Goal: Find specific page/section: Find specific page/section

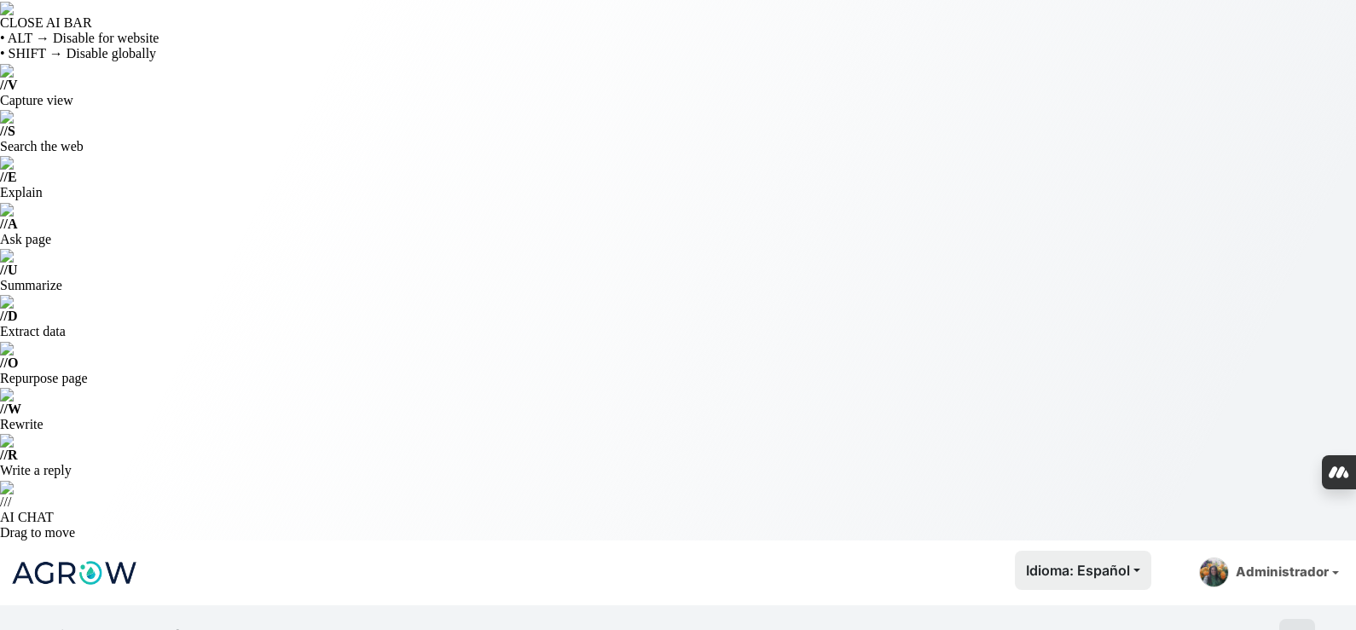
click at [94, 26] on html "CLOSE AI BAR • ALT → Disable for website • SHIFT → Disable globally // V Captur…" at bounding box center [678, 315] width 1356 height 630
click at [97, 552] on img at bounding box center [74, 573] width 128 height 43
type input "Aso"
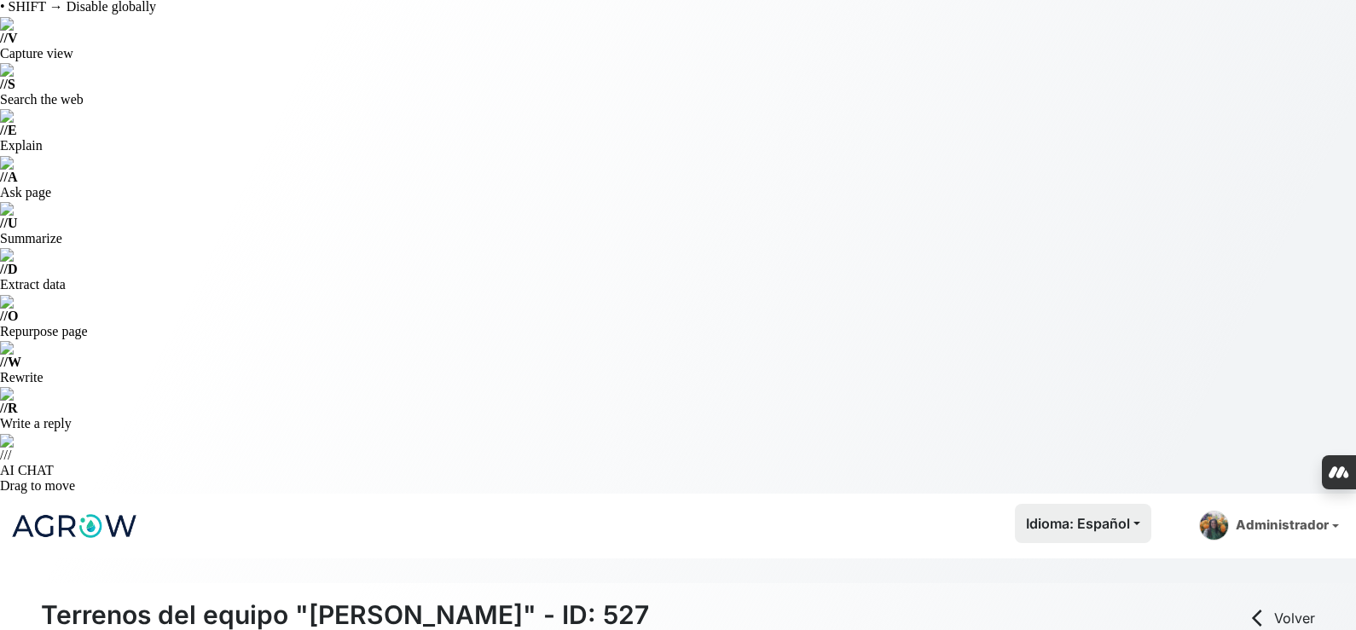
scroll to position [85, 0]
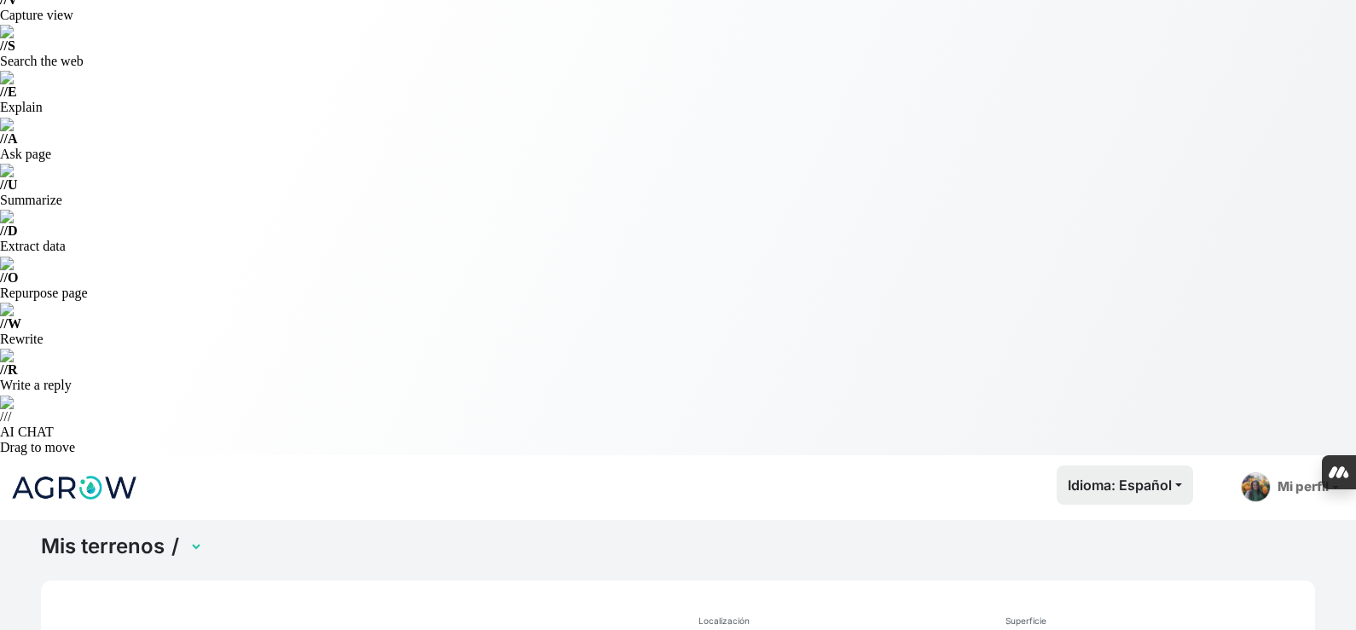
scroll to position [66, 0]
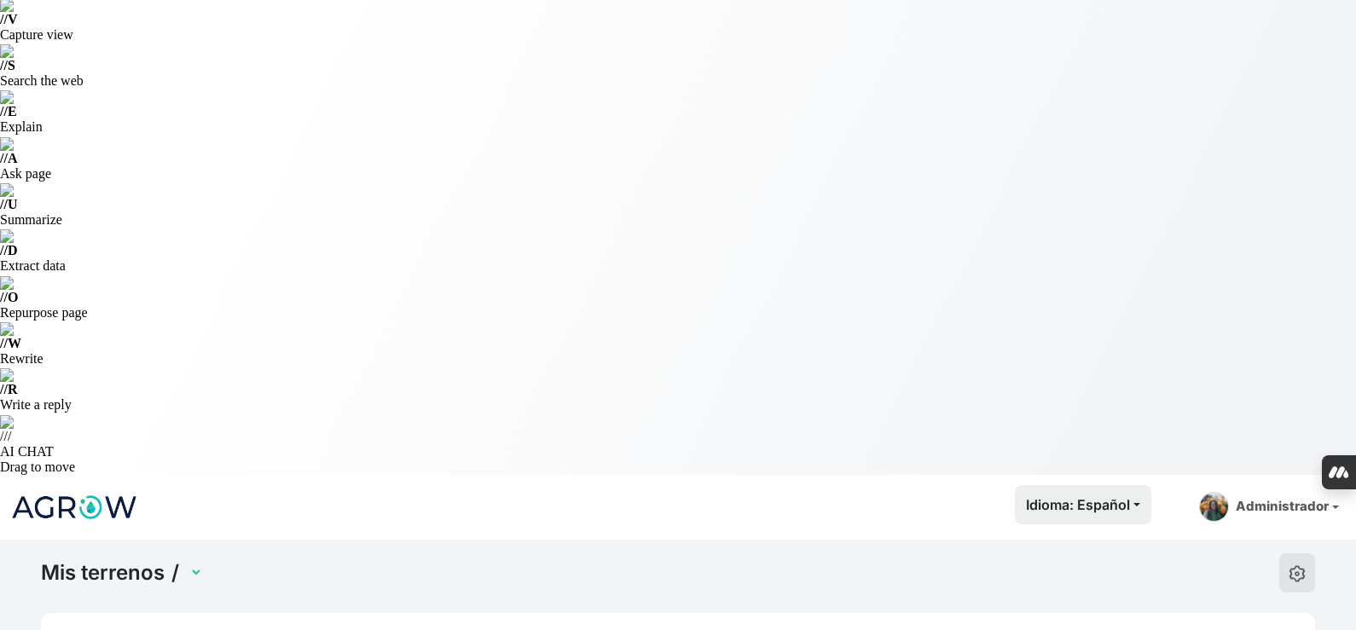
select select "1243"
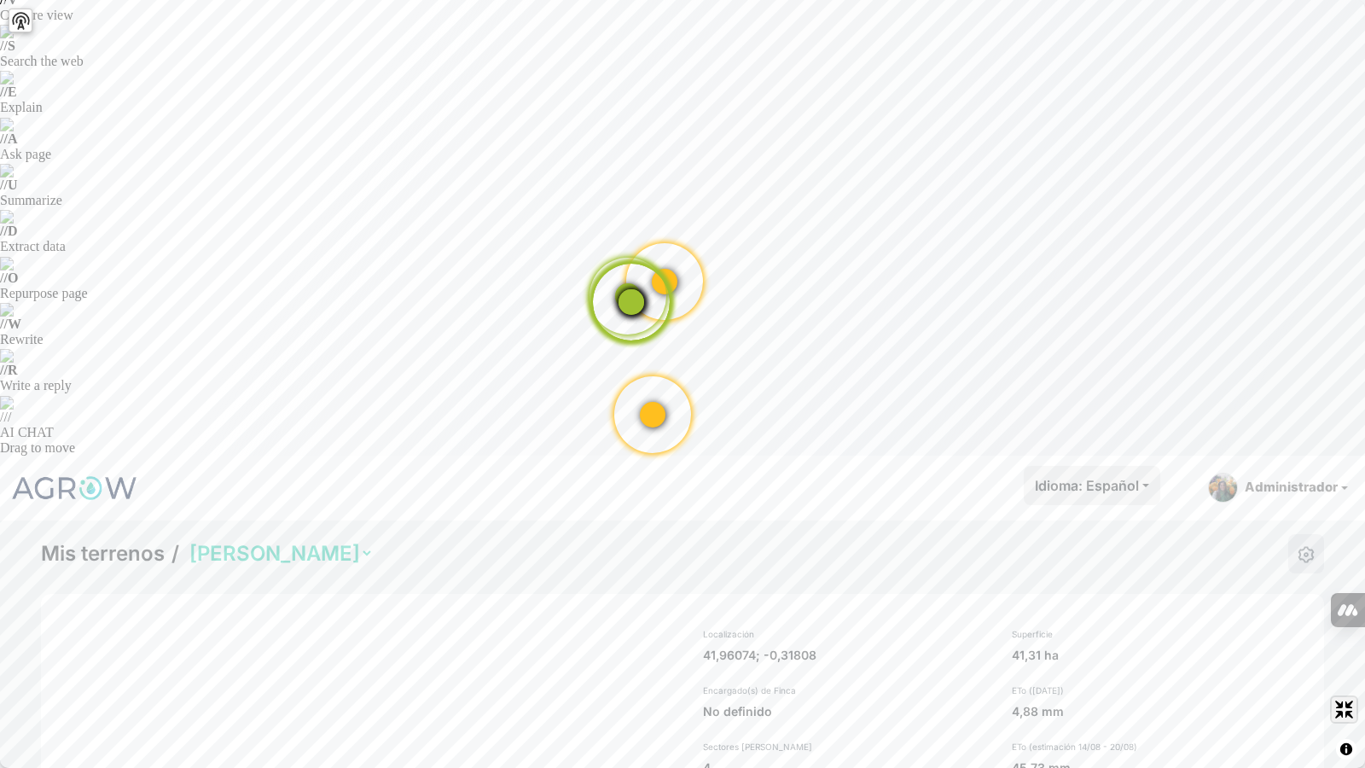
click at [1354, 629] on span "Exit fullscreen" at bounding box center [1343, 709] width 25 height 25
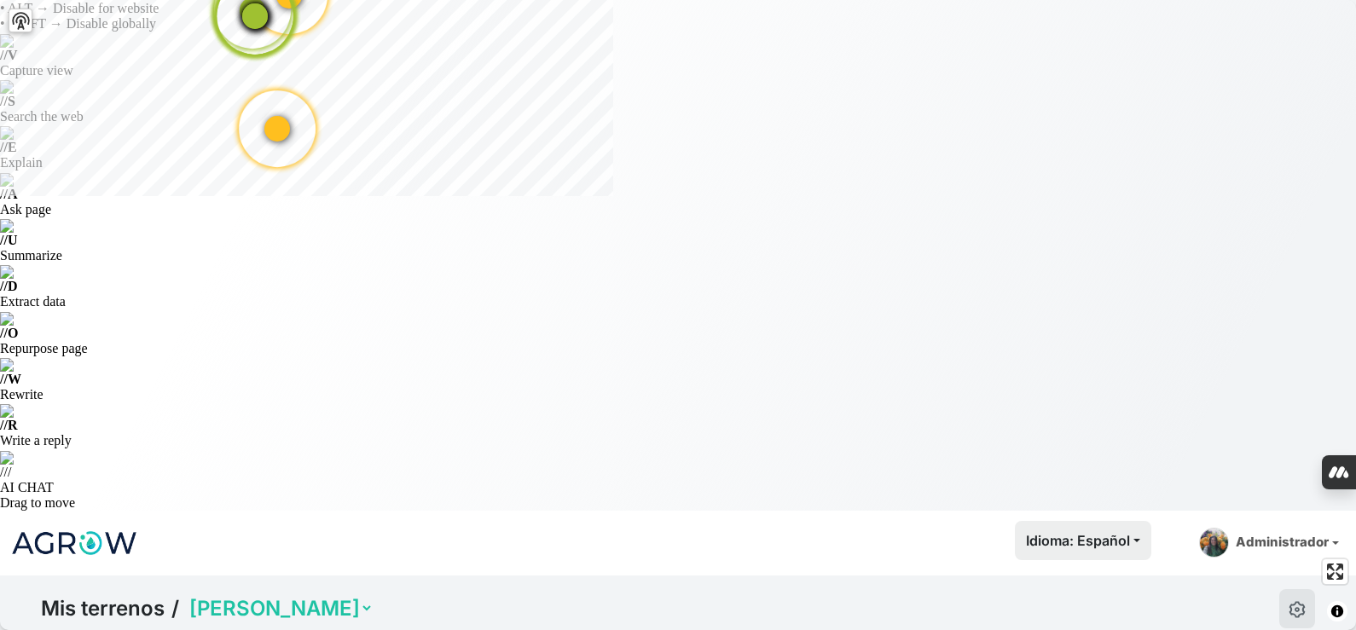
scroll to position [0, 0]
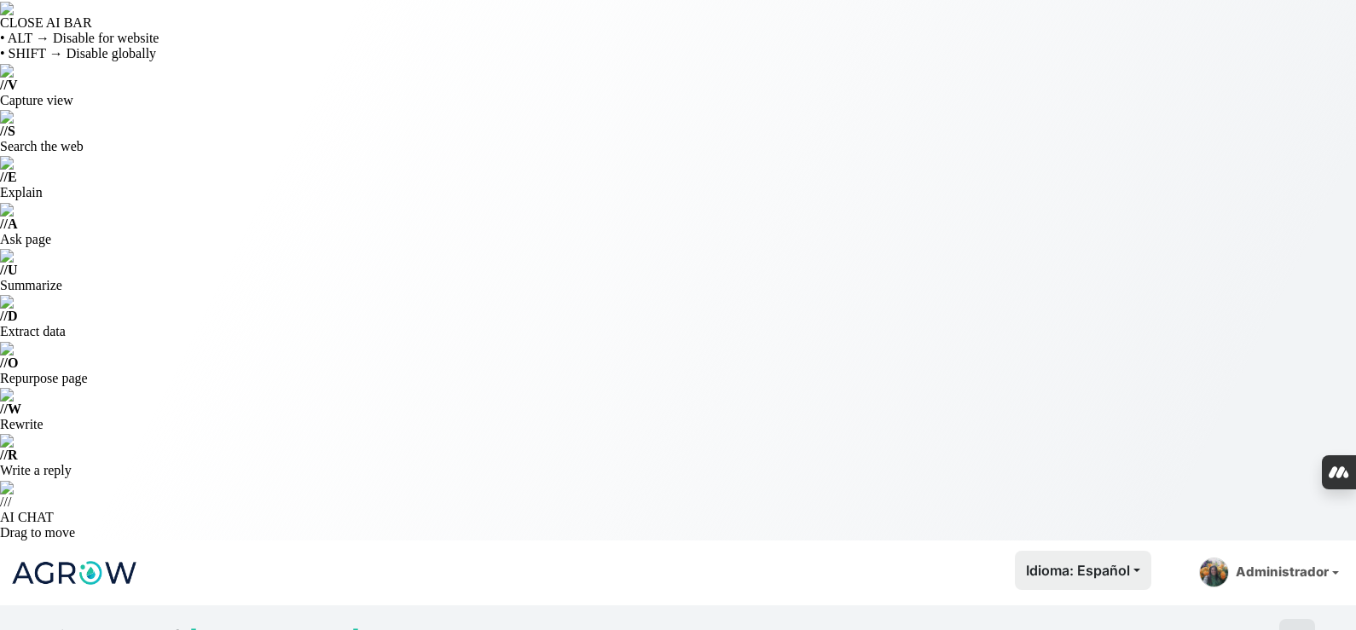
click at [89, 552] on img at bounding box center [74, 573] width 128 height 43
type input "[PERSON_NAME]"
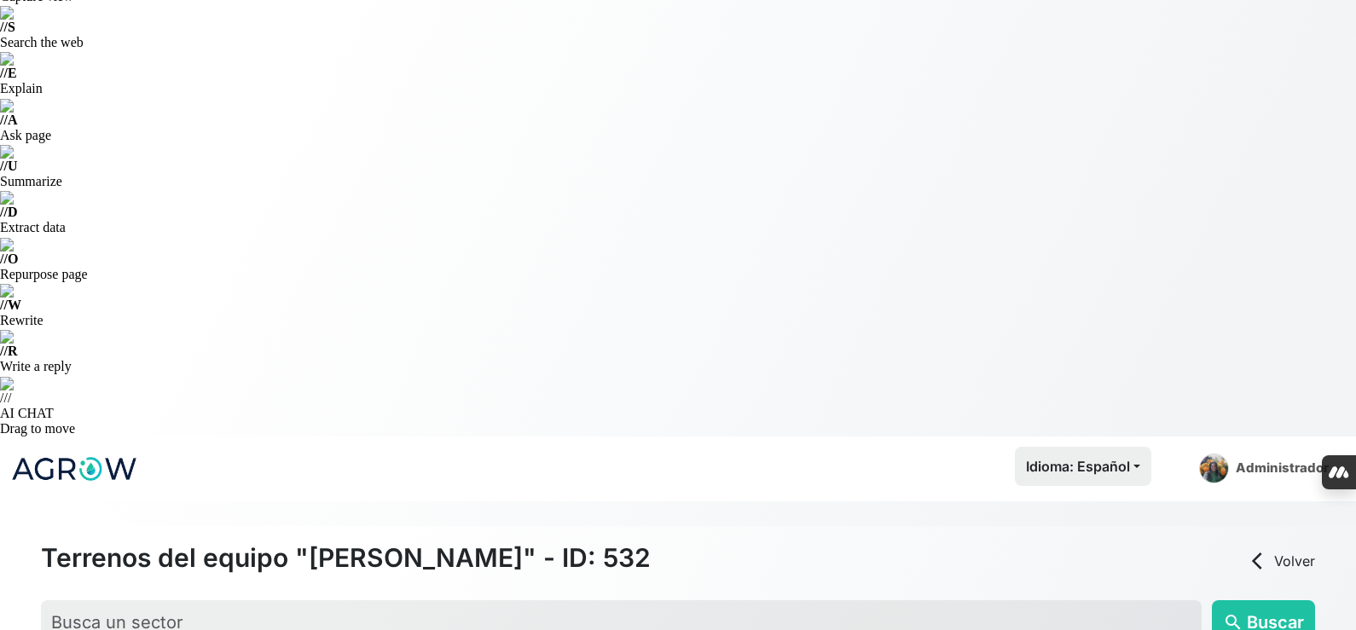
scroll to position [19, 0]
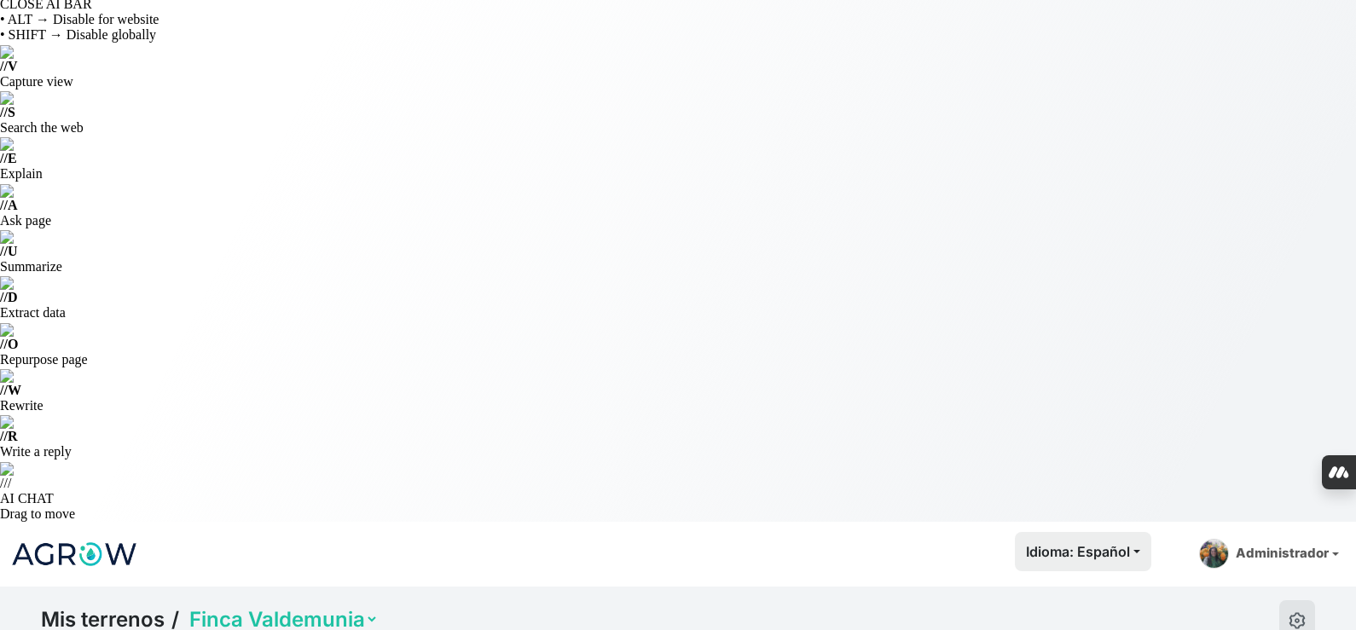
select select "1268"
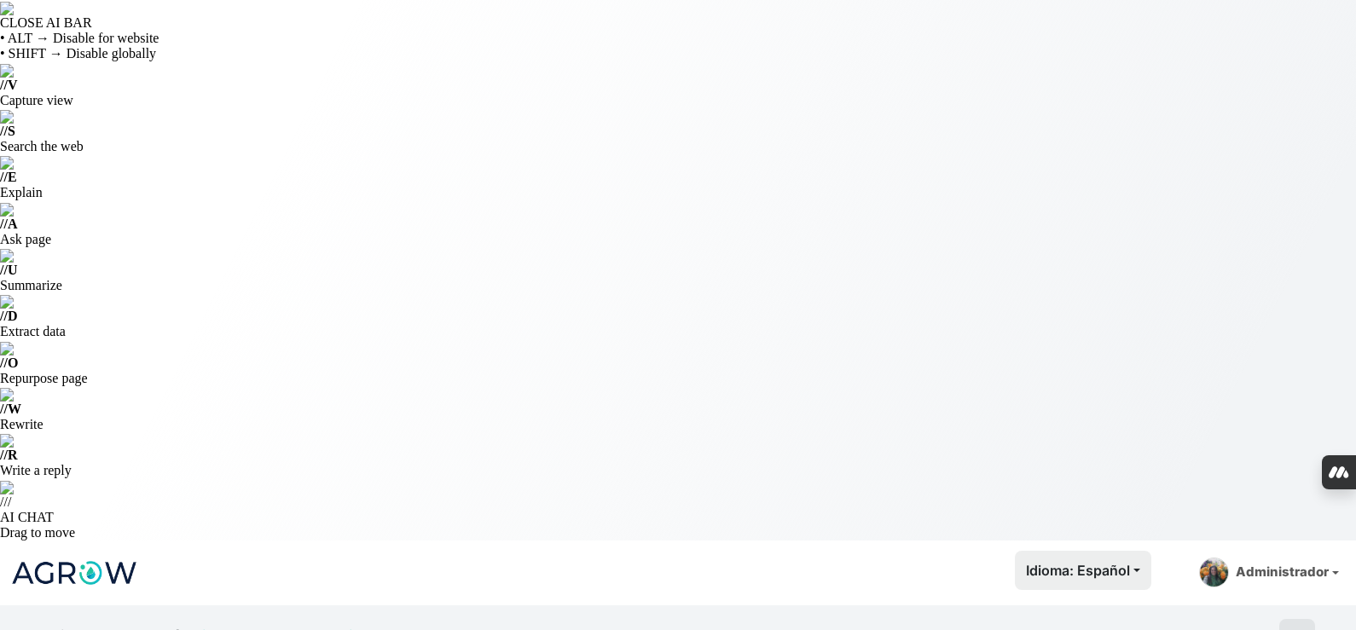
click at [93, 552] on img at bounding box center [74, 573] width 128 height 43
type input "[PERSON_NAME]"
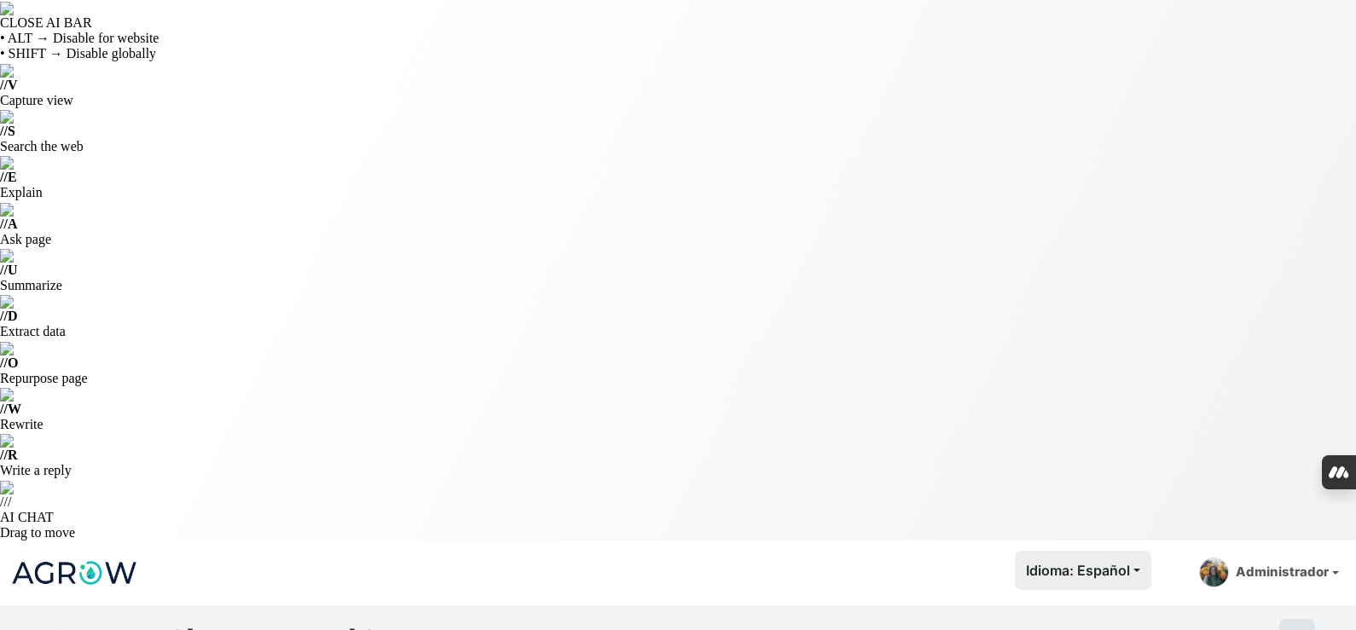
select select "2642"
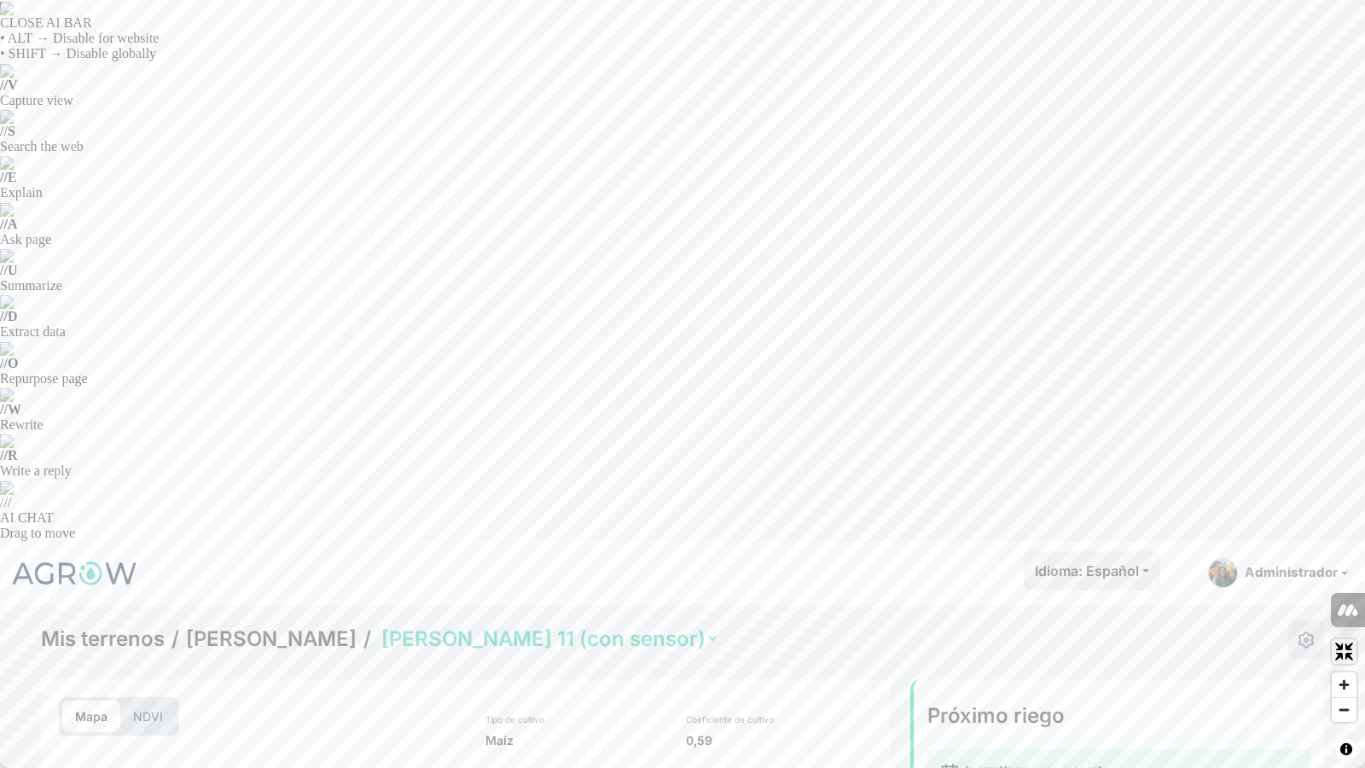
click at [1344, 629] on span "Exit fullscreen" at bounding box center [1343, 651] width 25 height 25
